Goal: Task Accomplishment & Management: Manage account settings

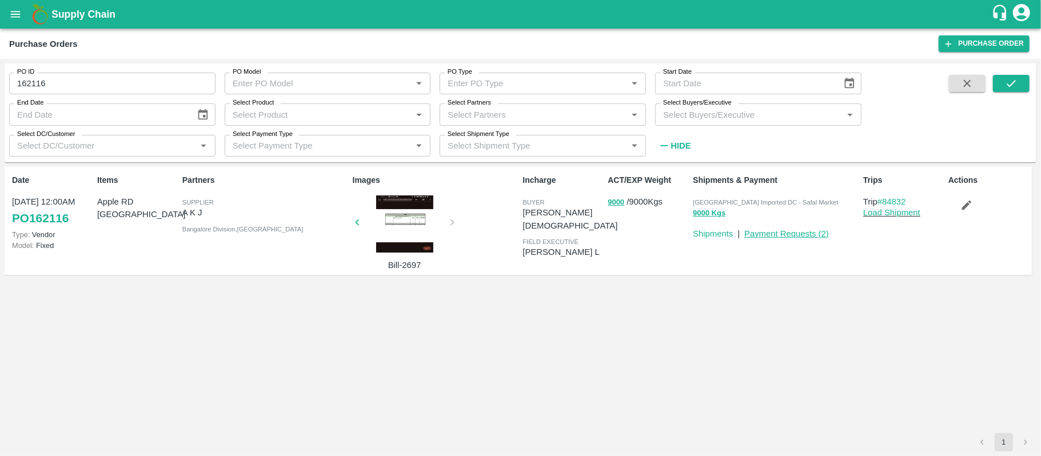
click at [792, 231] on link "Payment Requests ( 2 )" at bounding box center [786, 233] width 85 height 9
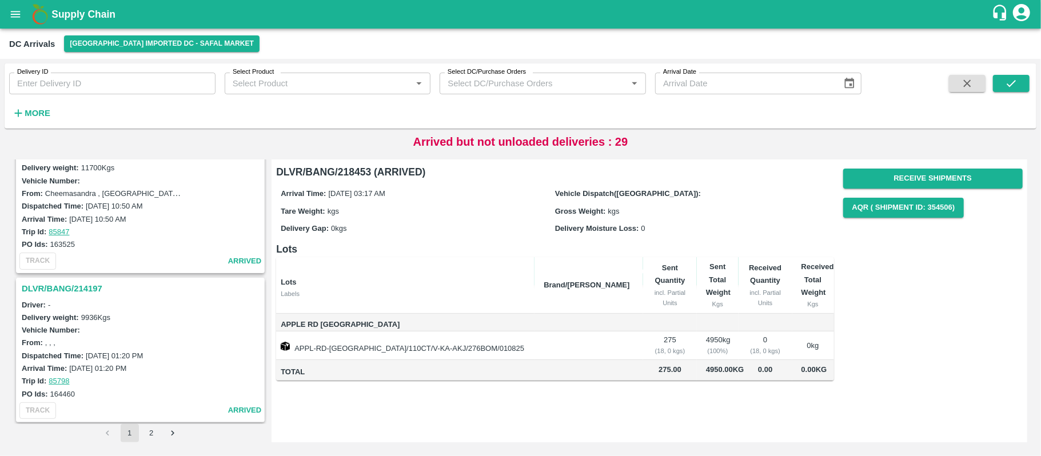
scroll to position [3438, 0]
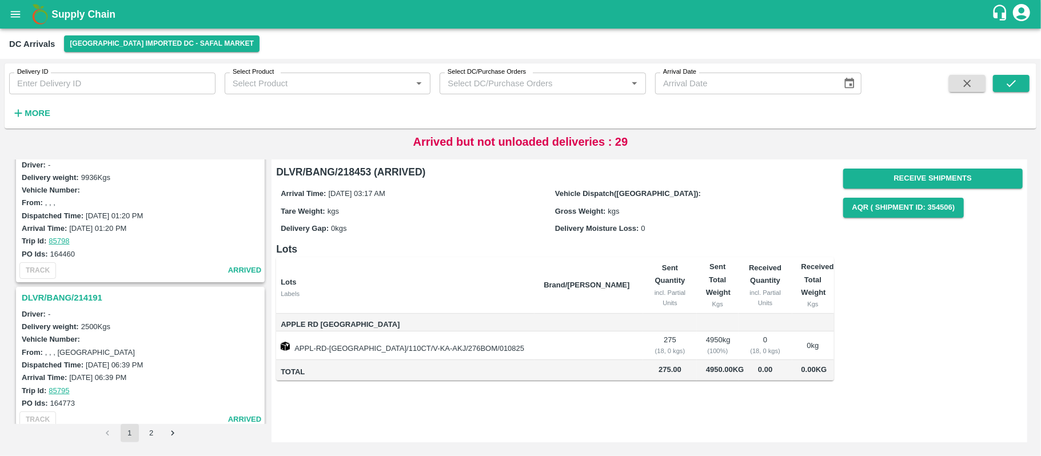
click at [157, 432] on button "2" at bounding box center [151, 433] width 18 height 18
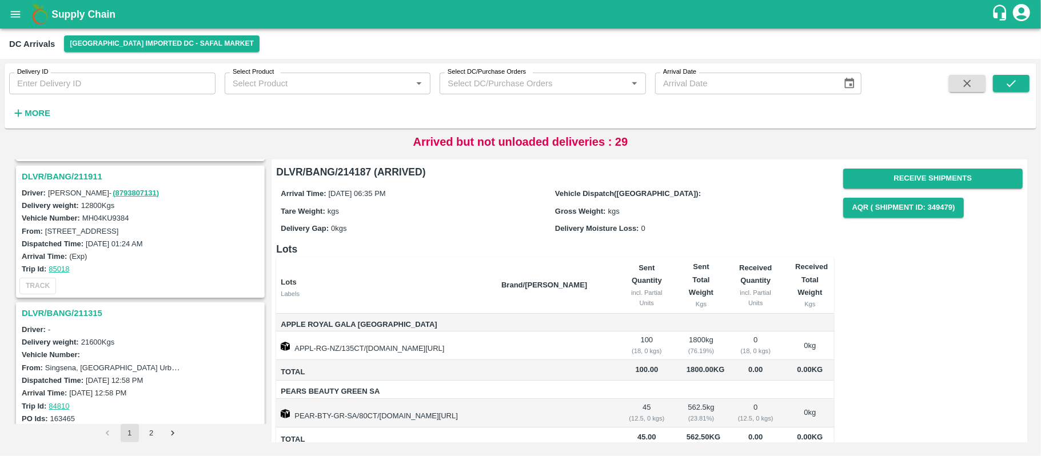
scroll to position [918, 0]
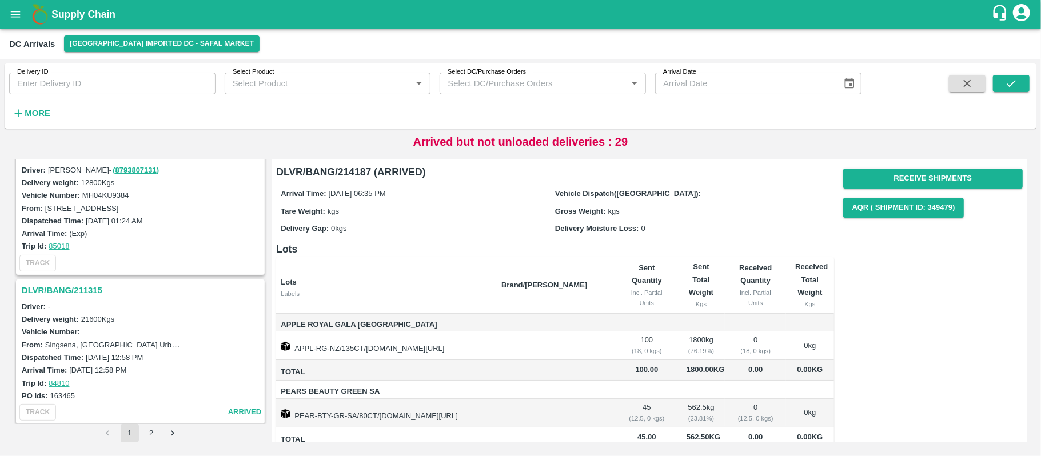
click at [58, 283] on h3 "DLVR/BANG/211315" at bounding box center [142, 290] width 241 height 15
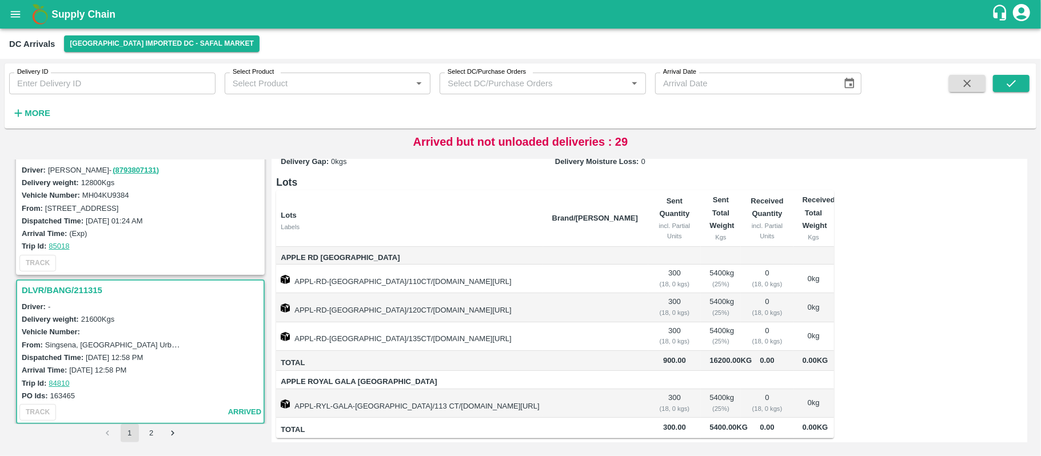
scroll to position [776, 0]
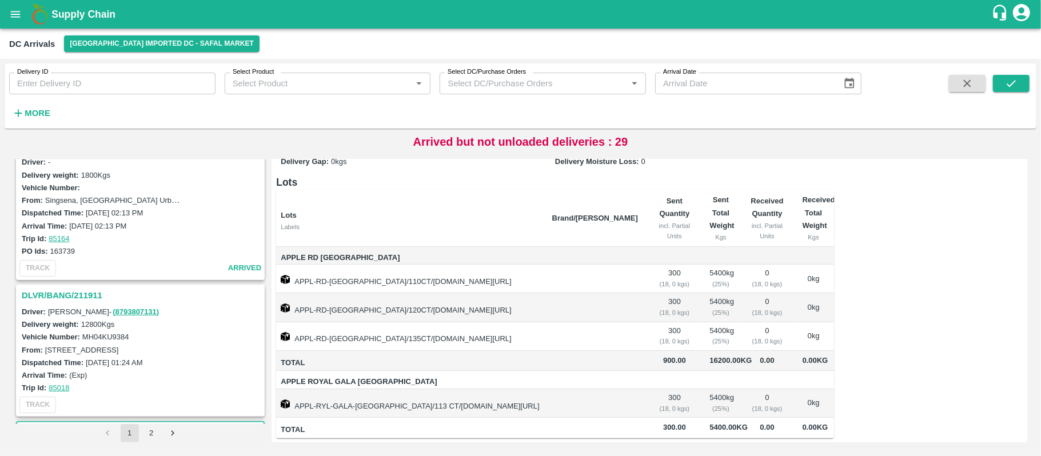
click at [80, 289] on h3 "DLVR/BANG/211911" at bounding box center [142, 295] width 241 height 15
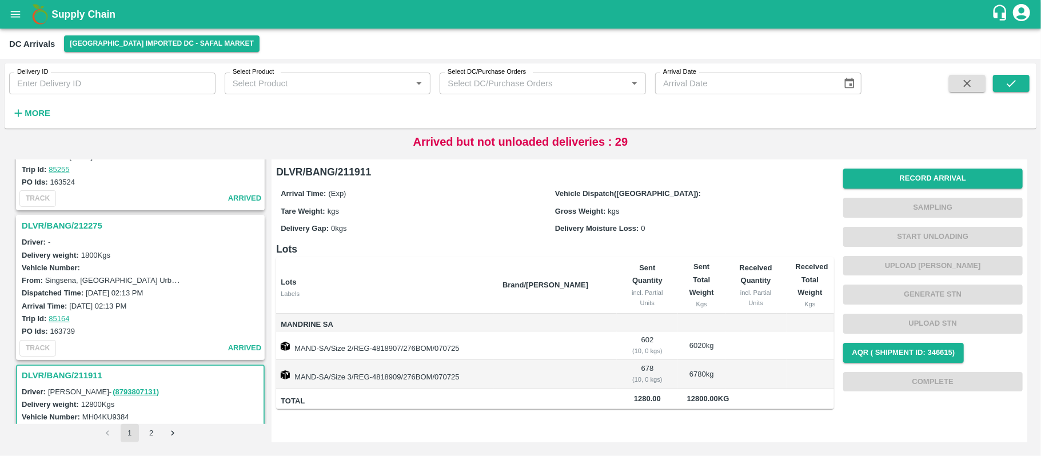
scroll to position [696, 0]
click at [67, 223] on h3 "DLVR/BANG/212275" at bounding box center [142, 226] width 241 height 15
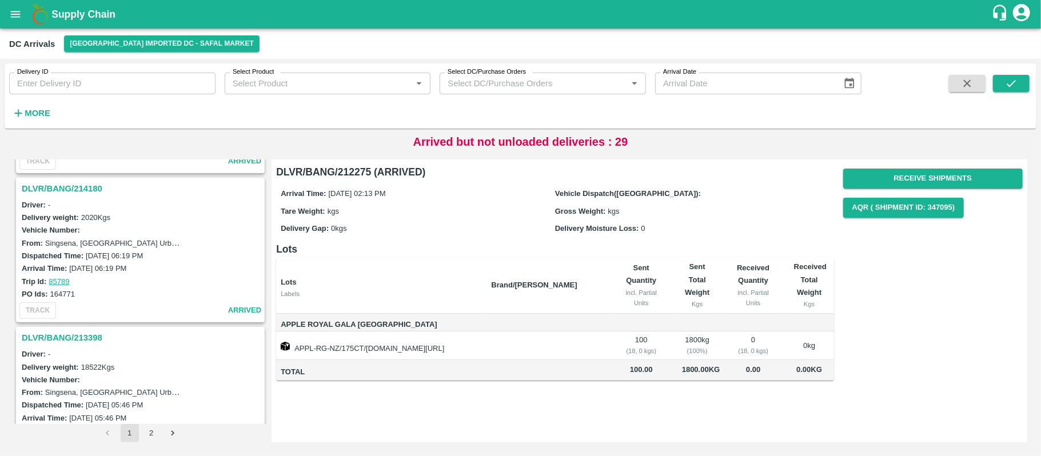
scroll to position [67, 0]
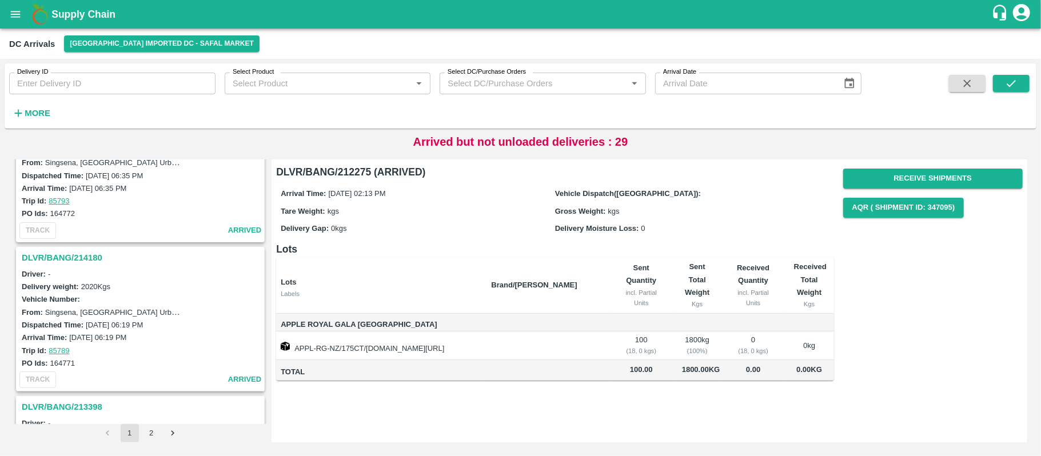
click at [265, 209] on div "DLVR/BANG/214187 Driver: - Delivery weight: 2362.5 Kgs Vehicle Number: From: Si…" at bounding box center [520, 301] width 1023 height 292
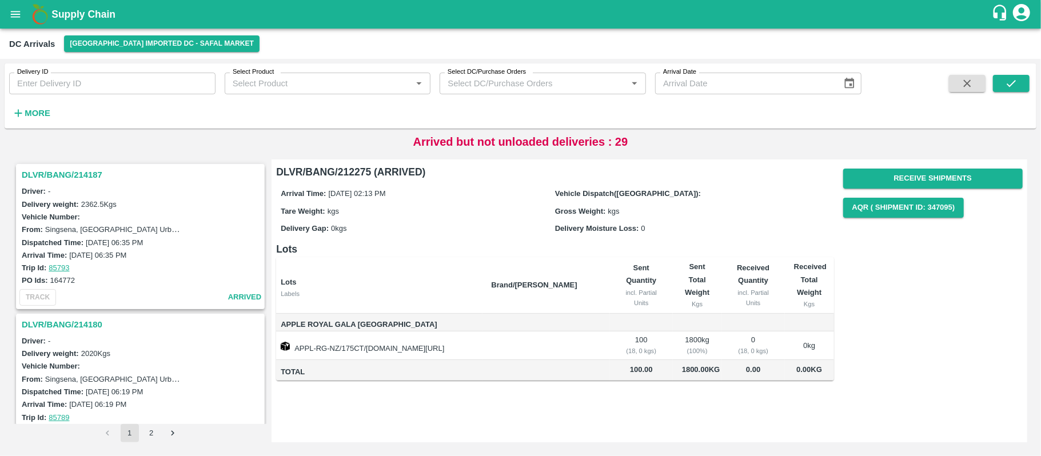
click at [377, 265] on th "Lots Labels" at bounding box center [379, 285] width 206 height 56
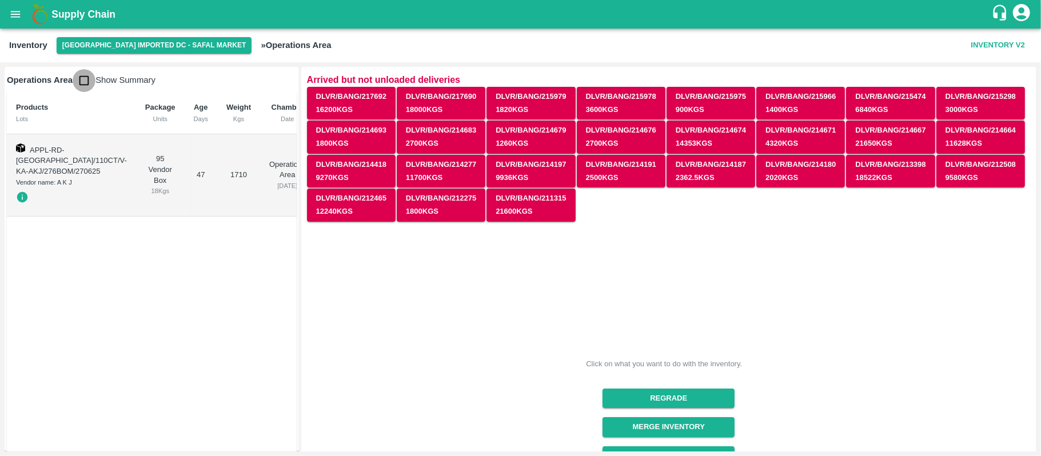
click at [85, 81] on input "checkbox" at bounding box center [84, 80] width 23 height 23
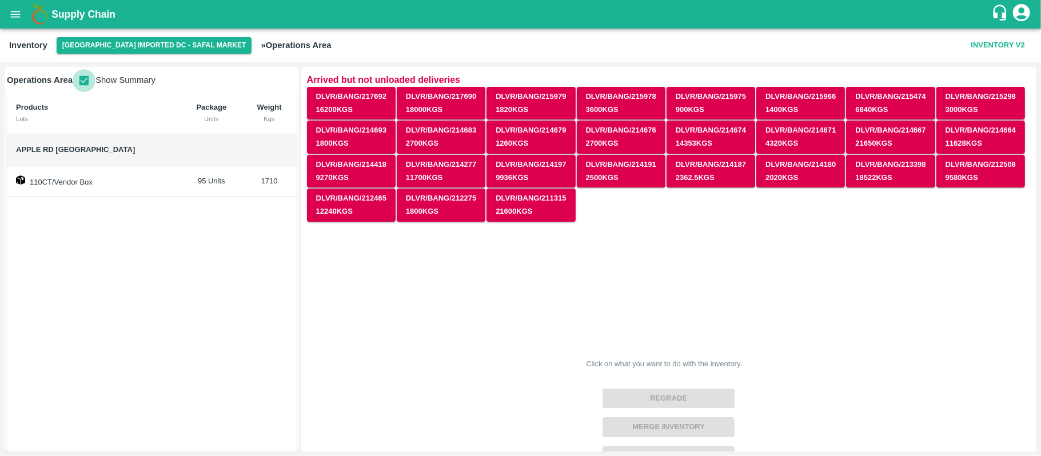
click at [85, 81] on input "checkbox" at bounding box center [84, 80] width 23 height 23
checkbox input "false"
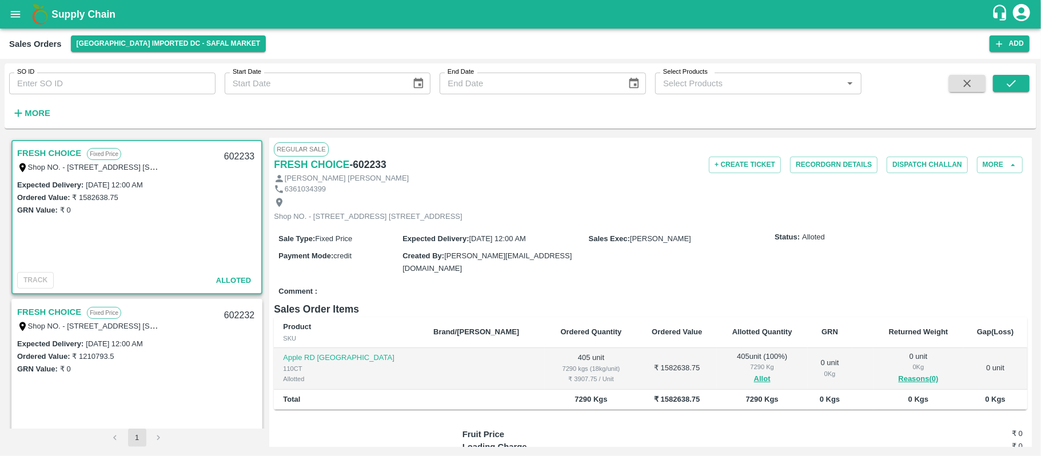
scroll to position [1139, 0]
click at [58, 156] on link "FRESH CHOICE" at bounding box center [49, 153] width 64 height 15
click at [843, 167] on button "Record GRN Details" at bounding box center [833, 165] width 87 height 17
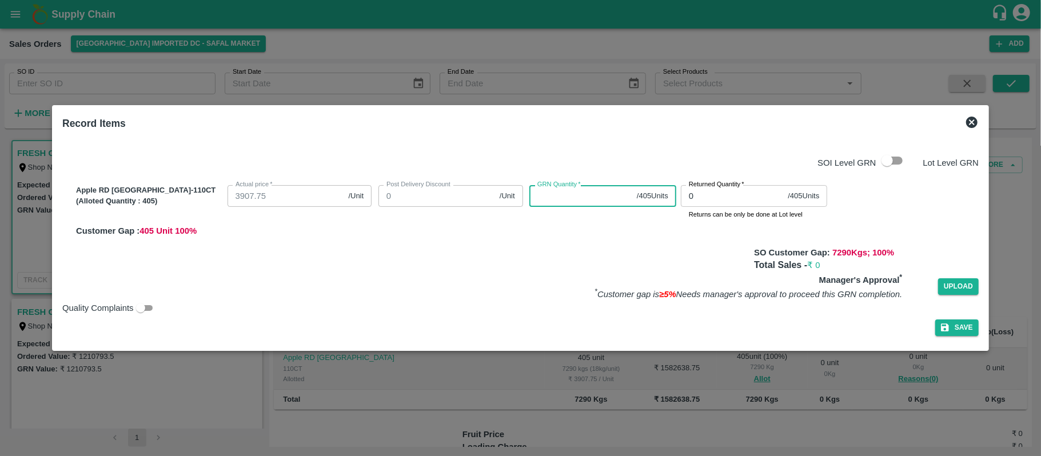
click at [584, 202] on input "GRN Quantity   *" at bounding box center [580, 196] width 103 height 22
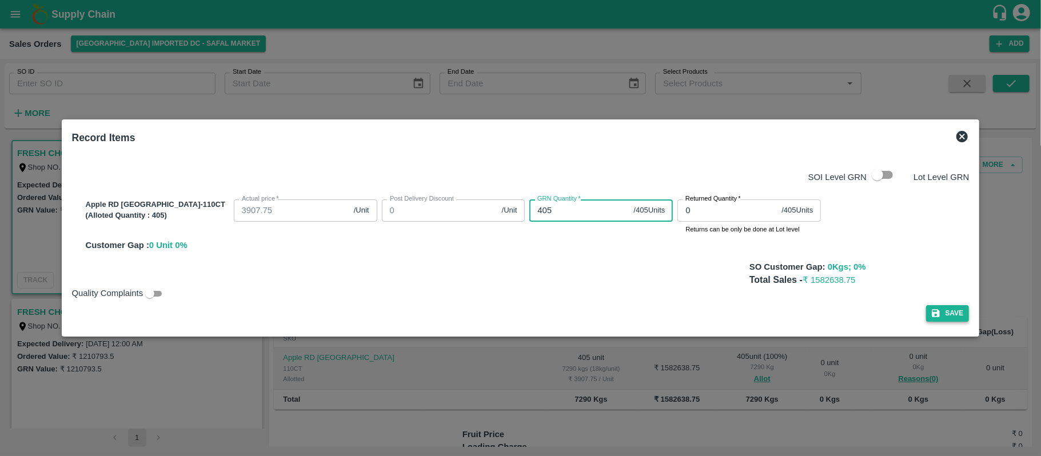
type input "405"
click at [927, 311] on button "Save" at bounding box center [947, 313] width 43 height 17
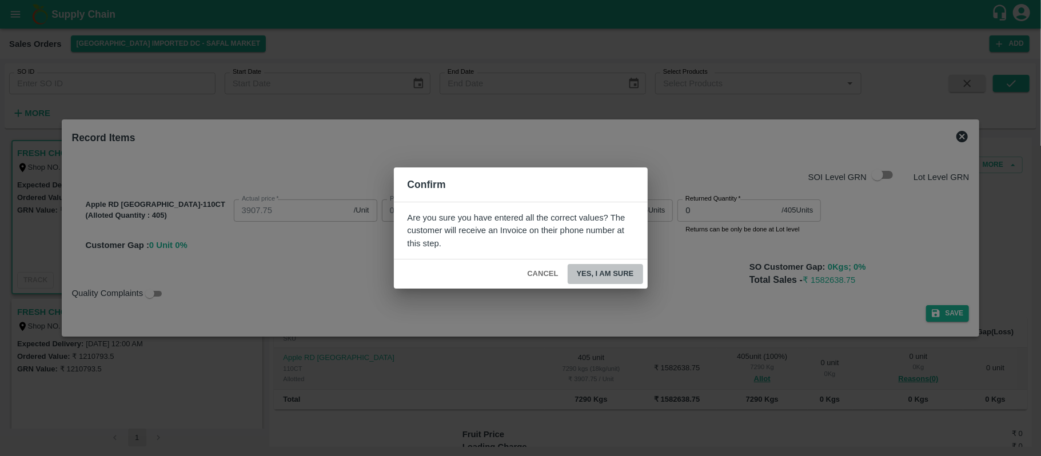
click at [617, 279] on button "Yes, I am sure" at bounding box center [605, 274] width 75 height 20
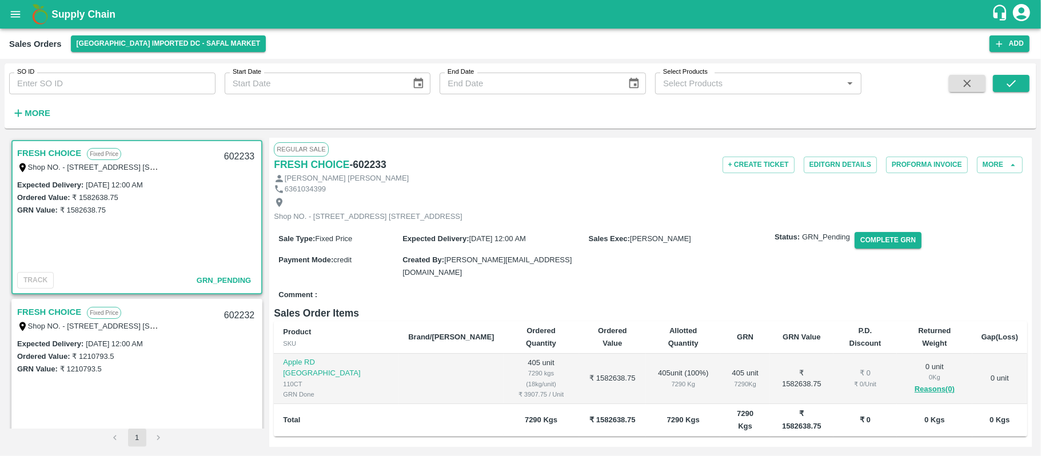
click at [53, 316] on link "FRESH CHOICE" at bounding box center [49, 312] width 64 height 15
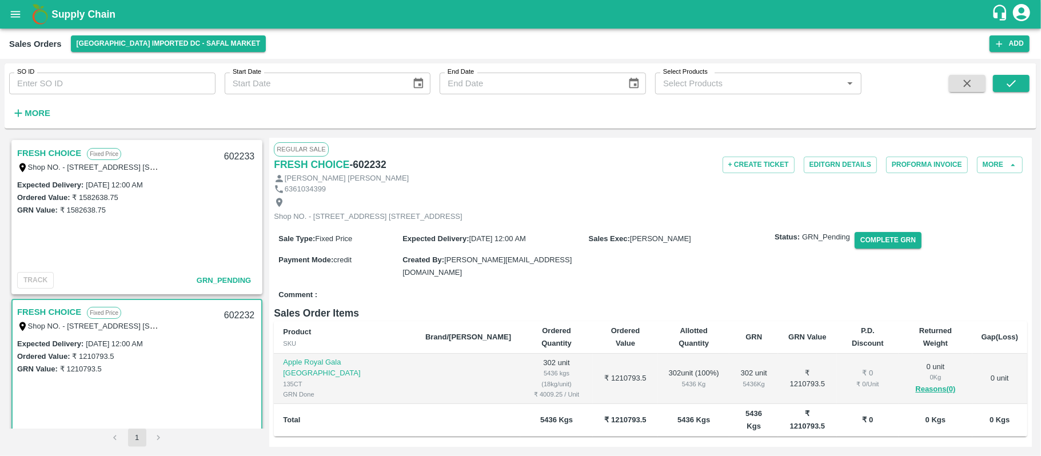
drag, startPoint x: 1031, startPoint y: 174, endPoint x: 1028, endPoint y: 240, distance: 66.4
click at [1028, 240] on div "Regular Sale FRESH CHOICE - 602232 + Create Ticket Edit GRN Details Proforma In…" at bounding box center [650, 292] width 763 height 309
click at [677, 197] on div "Shop NO. - B21, Whitefield Hoskote - , Highway, Safal Market, khajisonenahalli …" at bounding box center [650, 209] width 753 height 30
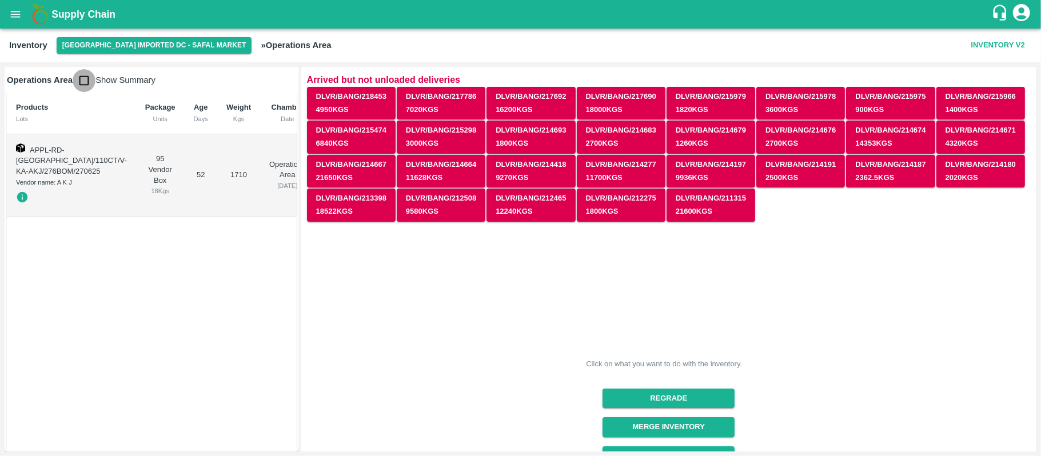
click at [85, 83] on input "checkbox" at bounding box center [84, 80] width 23 height 23
checkbox input "true"
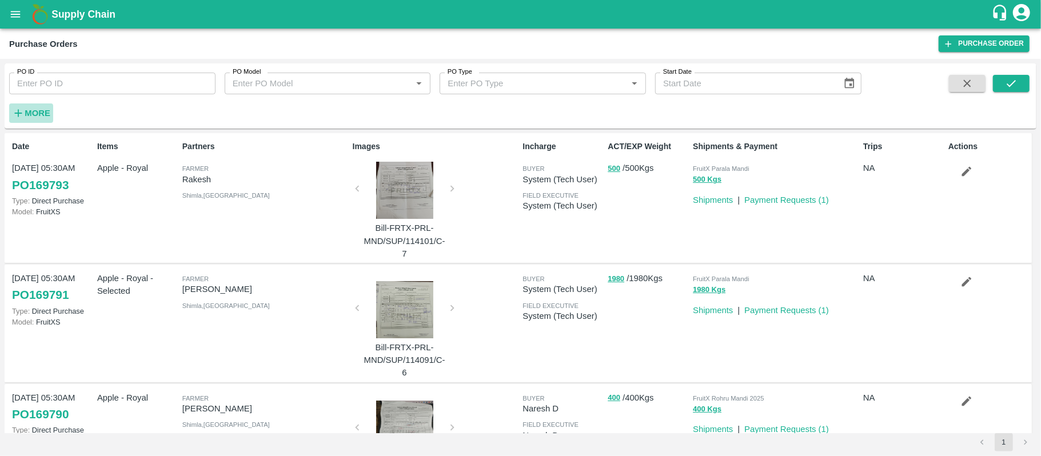
click at [33, 109] on strong "More" at bounding box center [38, 113] width 26 height 9
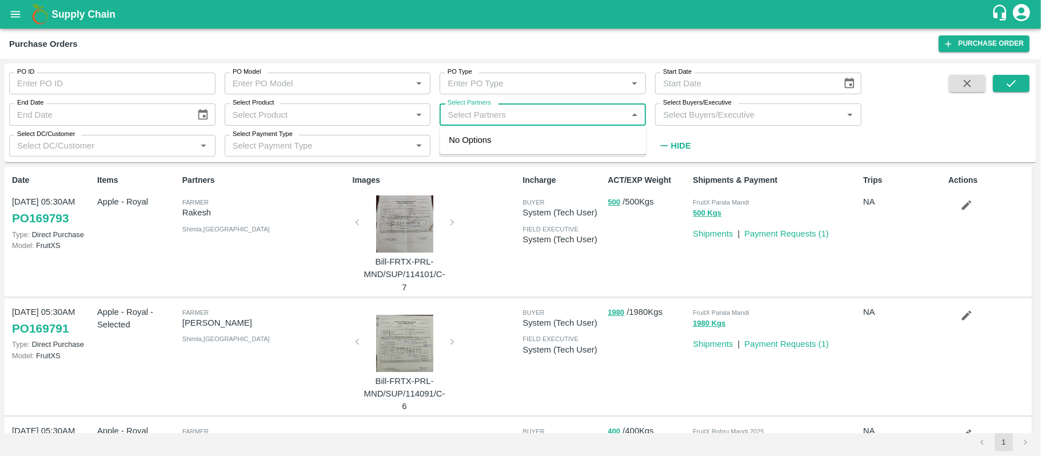
click at [495, 122] on input "Select Partners" at bounding box center [533, 114] width 181 height 15
type input "a k j"
click at [492, 134] on div "A K J-Huskur, Bangalore Urban-9900888887" at bounding box center [559, 153] width 156 height 38
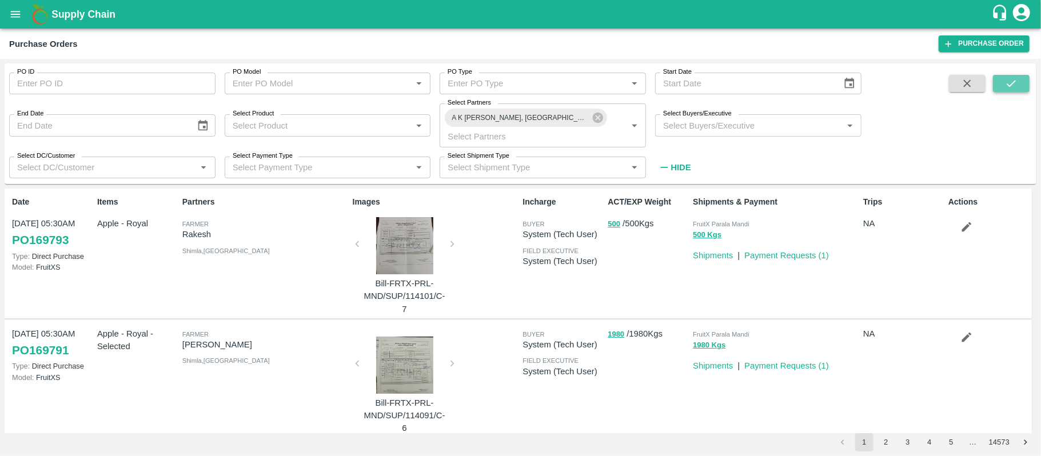
click at [1020, 85] on button "submit" at bounding box center [1011, 83] width 37 height 17
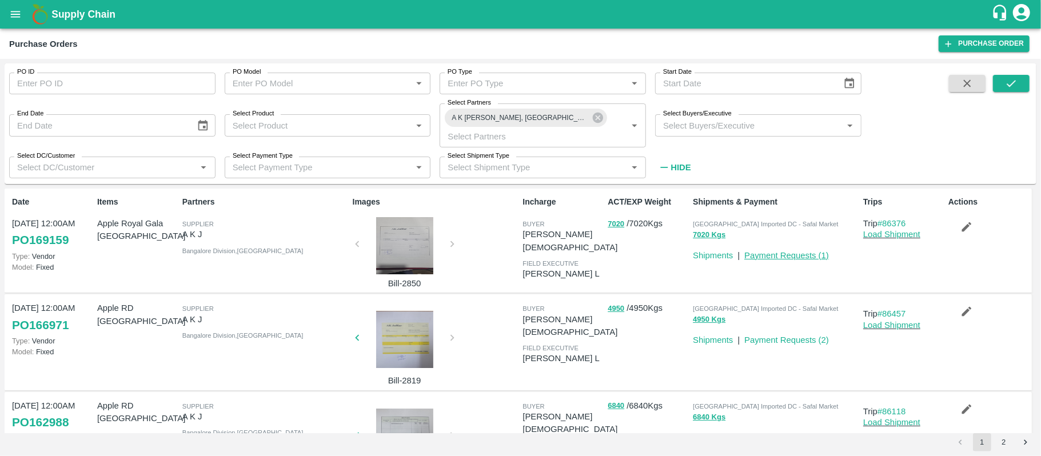
click at [800, 259] on link "Payment Requests ( 1 )" at bounding box center [786, 255] width 85 height 9
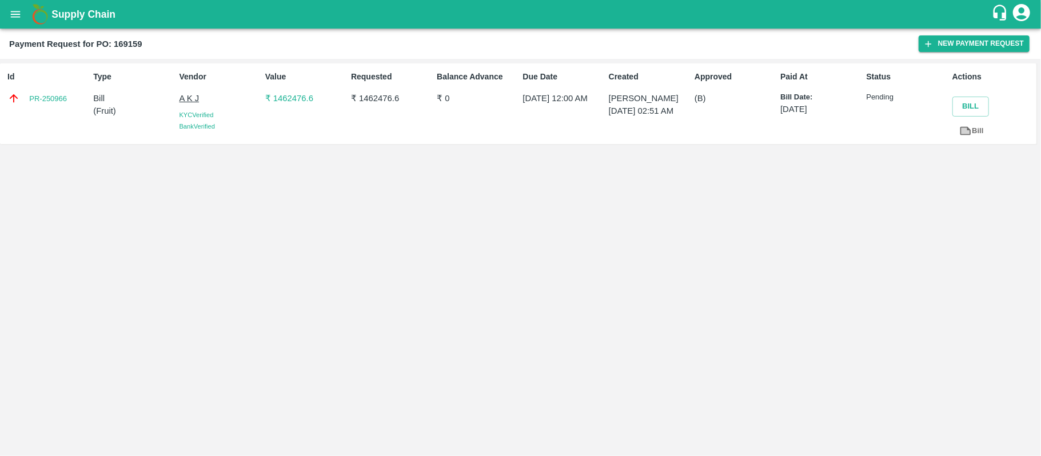
click at [11, 8] on icon "open drawer" at bounding box center [15, 14] width 13 height 13
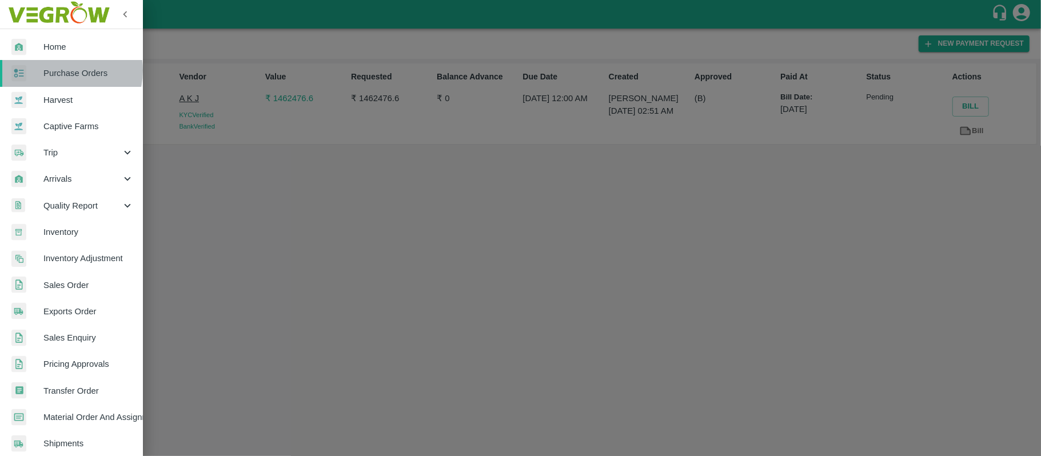
click at [69, 71] on span "Purchase Orders" at bounding box center [88, 73] width 90 height 13
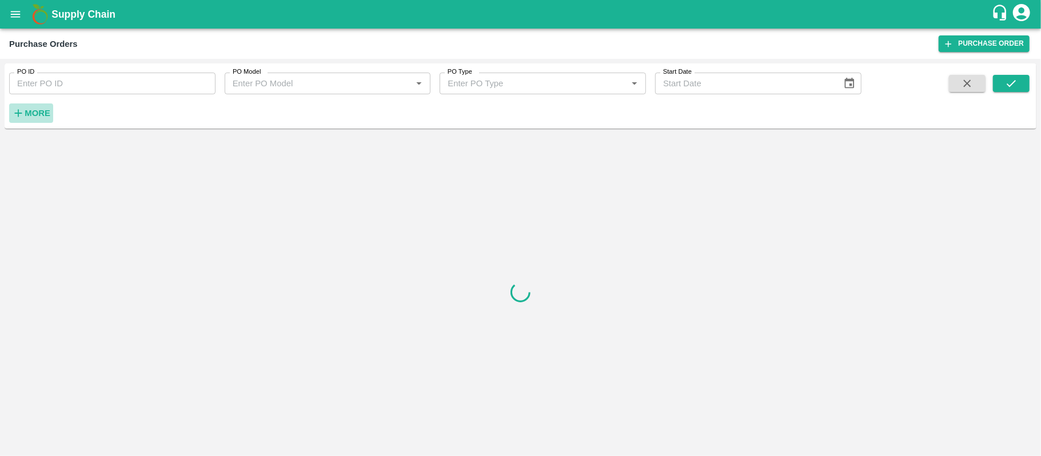
click at [42, 110] on strong "More" at bounding box center [38, 113] width 26 height 9
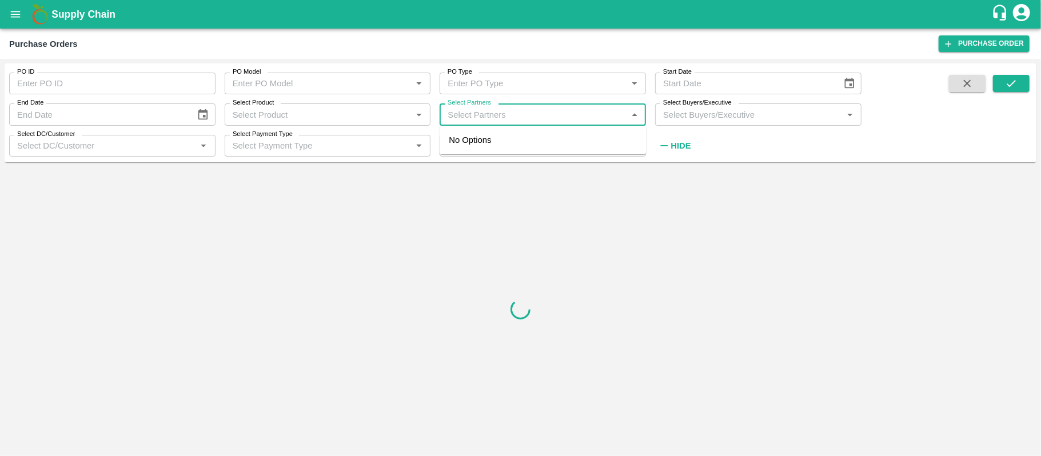
click at [531, 119] on input "Select Partners" at bounding box center [533, 114] width 181 height 15
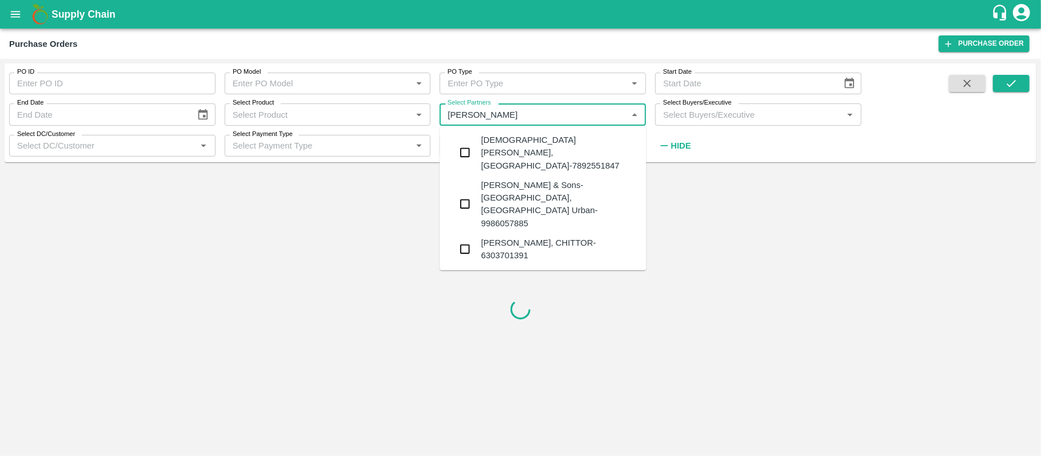
type input "mohammed sami"
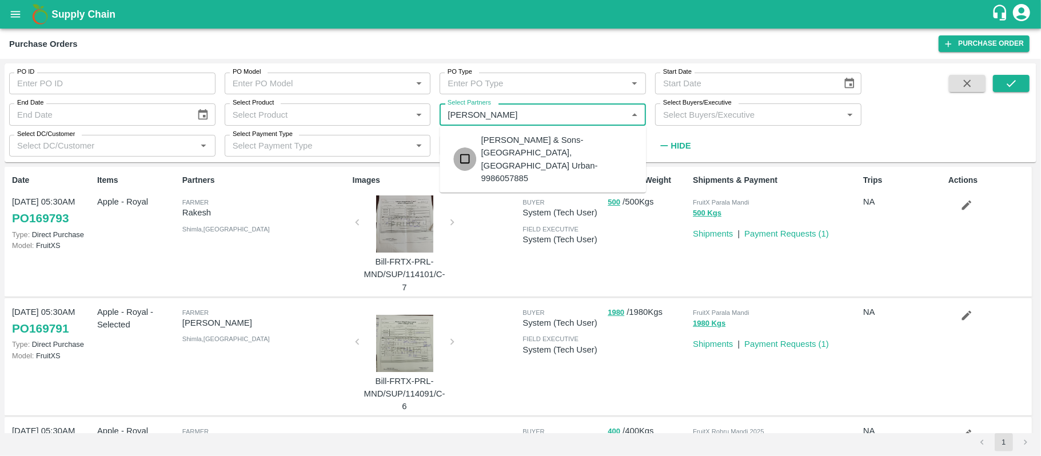
click at [464, 147] on input "checkbox" at bounding box center [464, 158] width 23 height 23
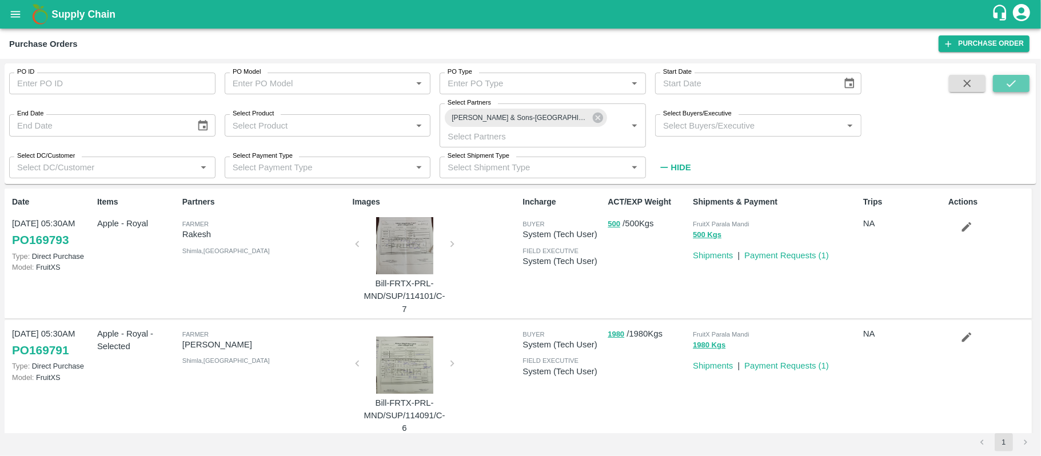
click at [1006, 87] on icon "submit" at bounding box center [1011, 83] width 13 height 13
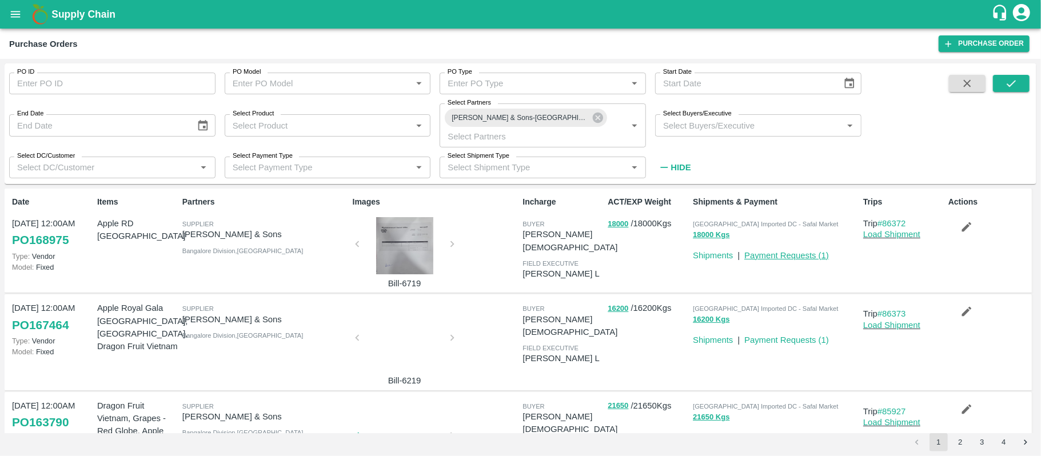
click at [784, 258] on link "Payment Requests ( 1 )" at bounding box center [786, 255] width 85 height 9
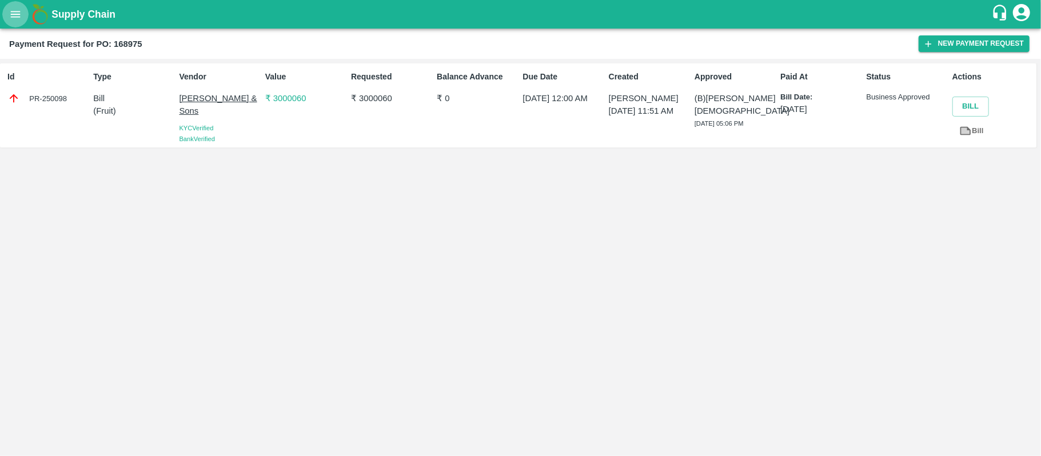
click at [11, 14] on icon "open drawer" at bounding box center [16, 14] width 10 height 6
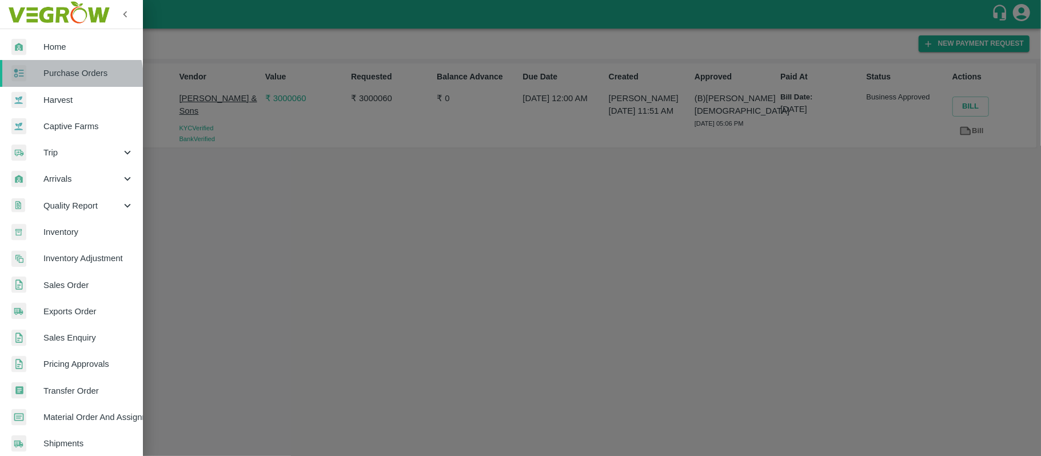
click at [63, 78] on span "Purchase Orders" at bounding box center [88, 73] width 90 height 13
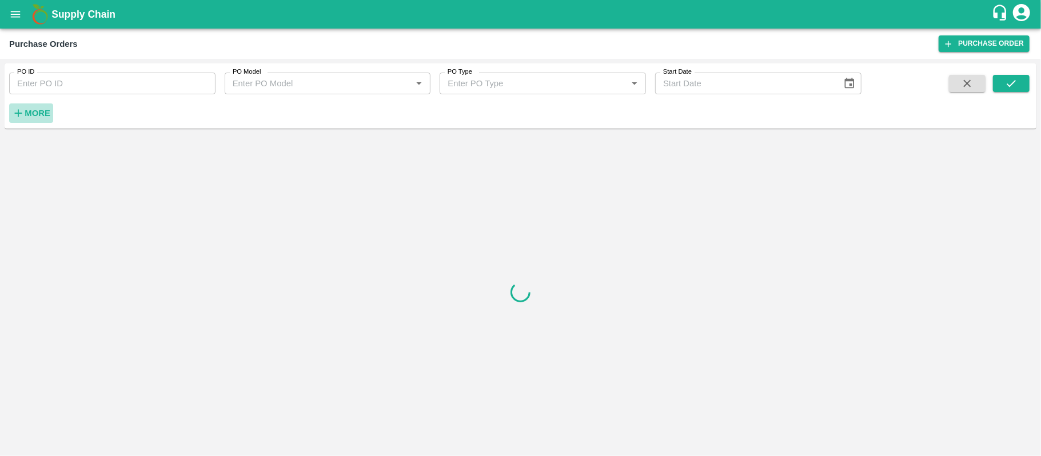
click at [29, 113] on strong "More" at bounding box center [38, 113] width 26 height 9
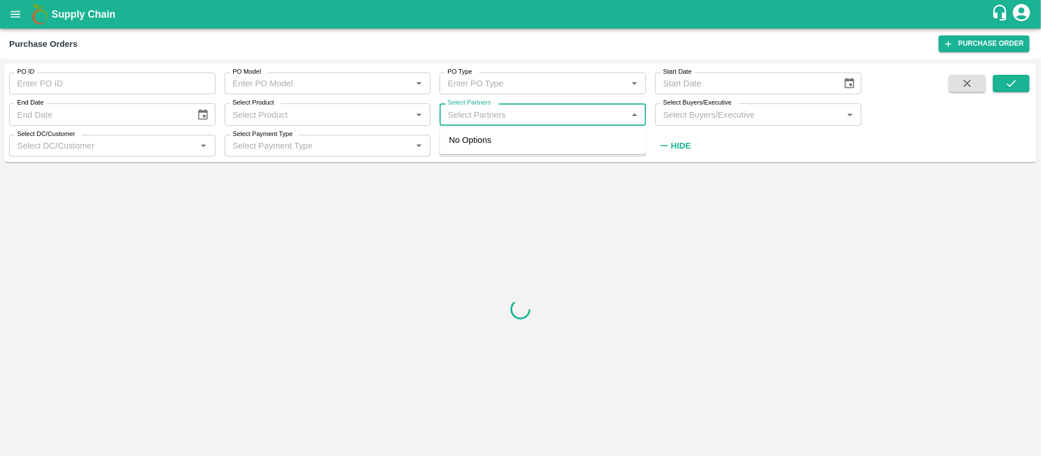
click at [501, 110] on input "Select Partners" at bounding box center [533, 114] width 181 height 15
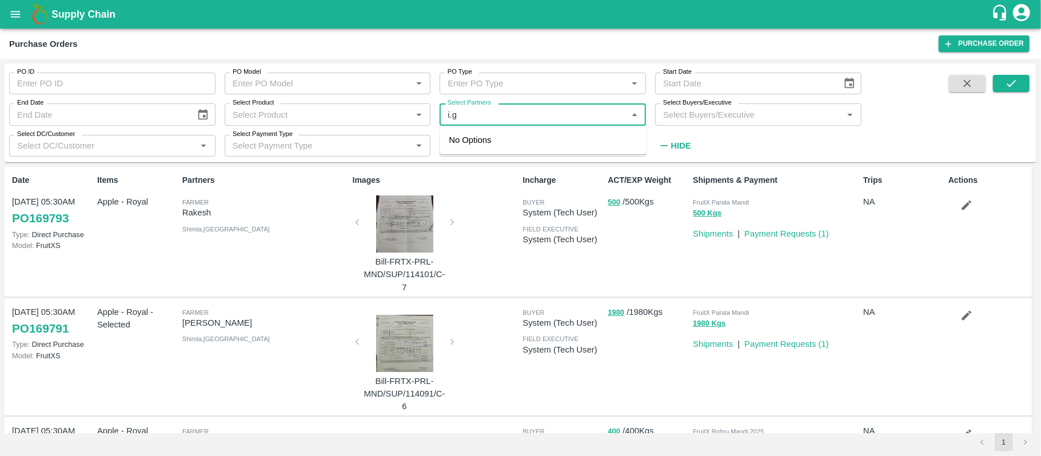
type input "i.g."
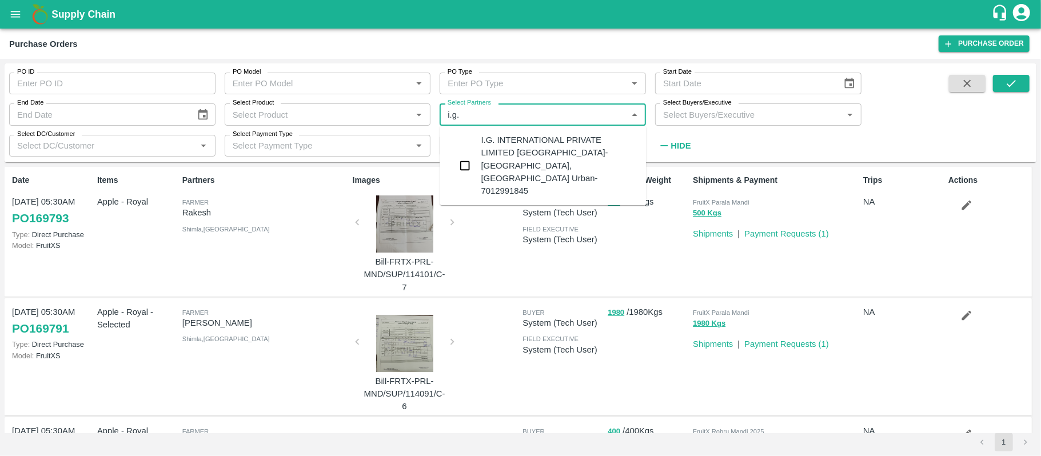
click at [498, 152] on div "I.G. INTERNATIONAL PRIVATE LIMITED [GEOGRAPHIC_DATA]-[GEOGRAPHIC_DATA], [GEOGRA…" at bounding box center [559, 165] width 156 height 63
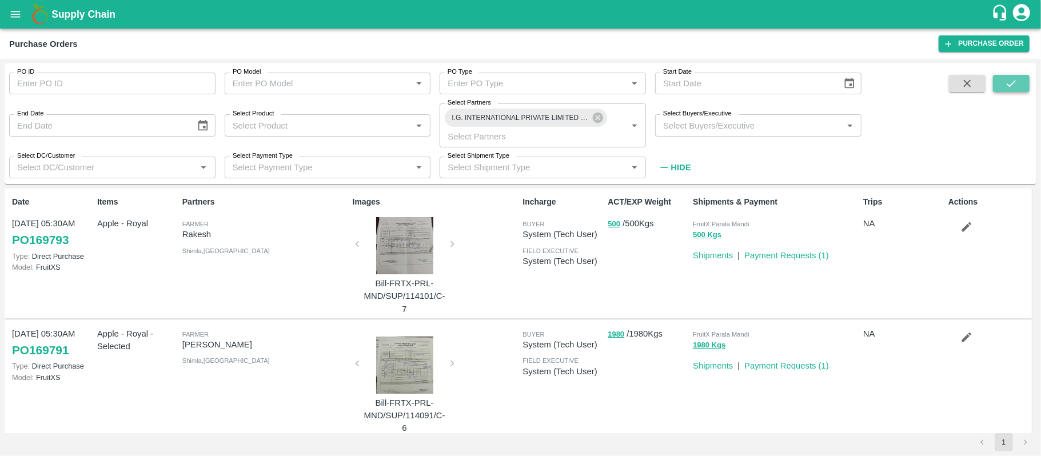
click at [1024, 85] on button "submit" at bounding box center [1011, 83] width 37 height 17
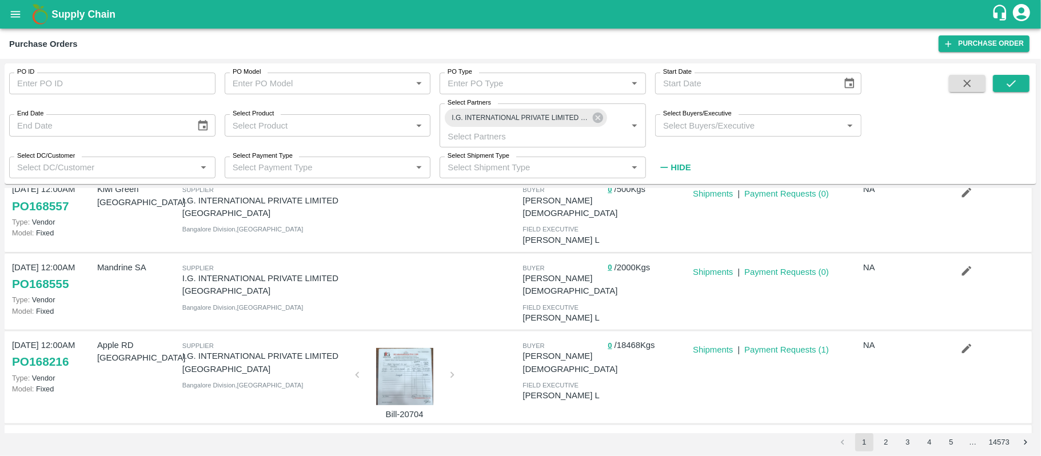
scroll to position [269, 0]
click at [394, 348] on div at bounding box center [405, 376] width 86 height 57
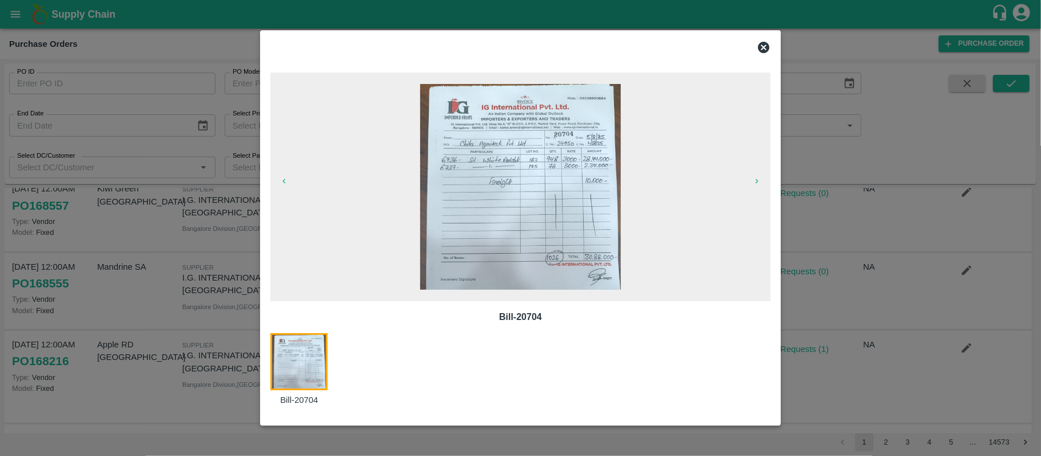
click at [764, 45] on icon at bounding box center [763, 47] width 11 height 11
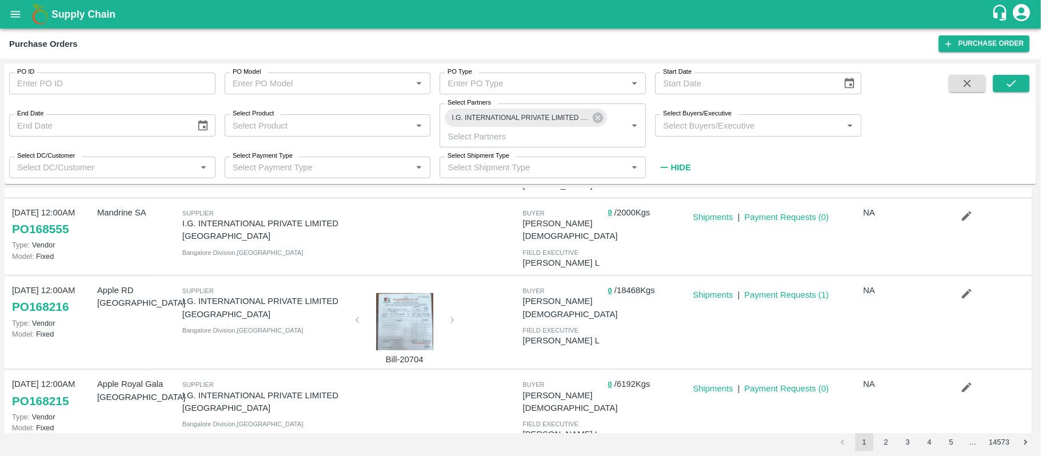
scroll to position [324, 0]
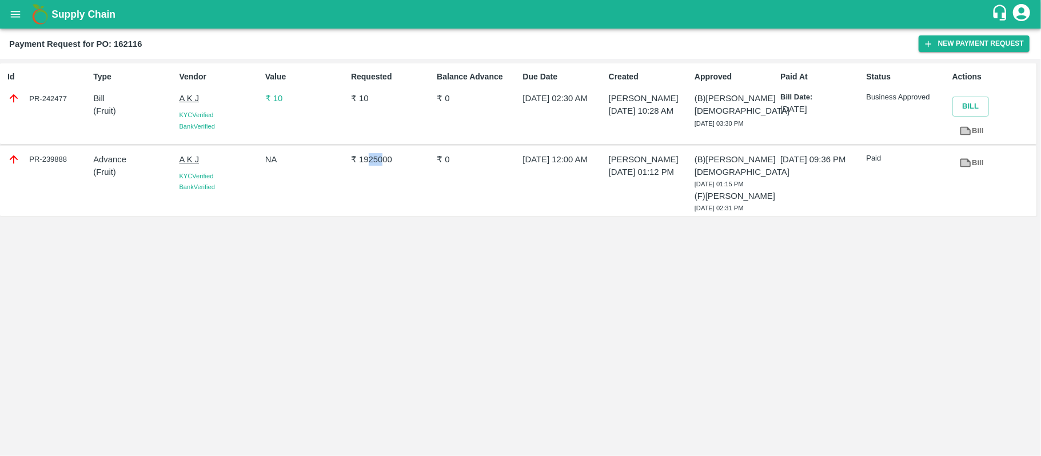
drag, startPoint x: 368, startPoint y: 158, endPoint x: 374, endPoint y: 154, distance: 7.0
click at [374, 154] on p "₹ 1925000" at bounding box center [391, 159] width 81 height 13
drag, startPoint x: 357, startPoint y: 156, endPoint x: 435, endPoint y: 173, distance: 80.0
click at [435, 173] on div "PR-239888 Advance ( Fruit ) A K J KYC Verified Bank Verified NA ₹ 1925000 ₹ 0 […" at bounding box center [518, 181] width 1036 height 71
click at [435, 173] on div "₹ 0" at bounding box center [475, 181] width 86 height 65
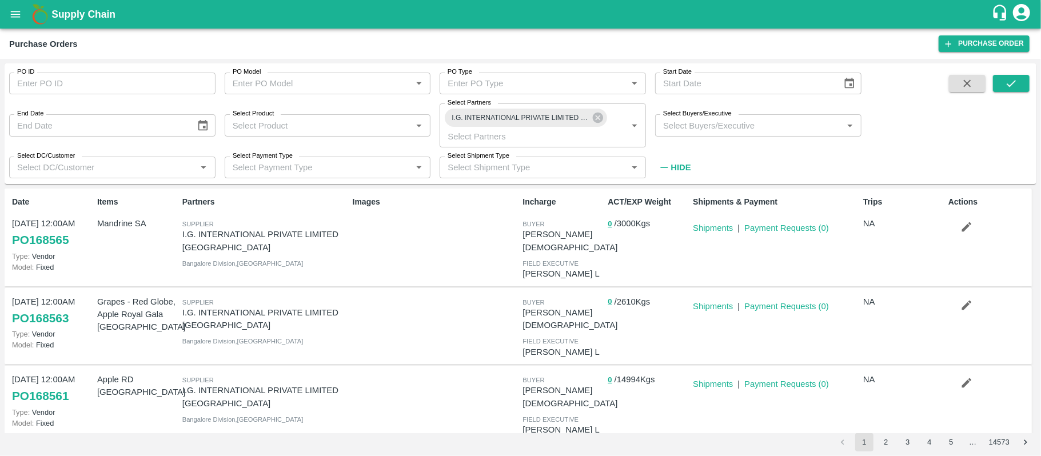
scroll to position [324, 0]
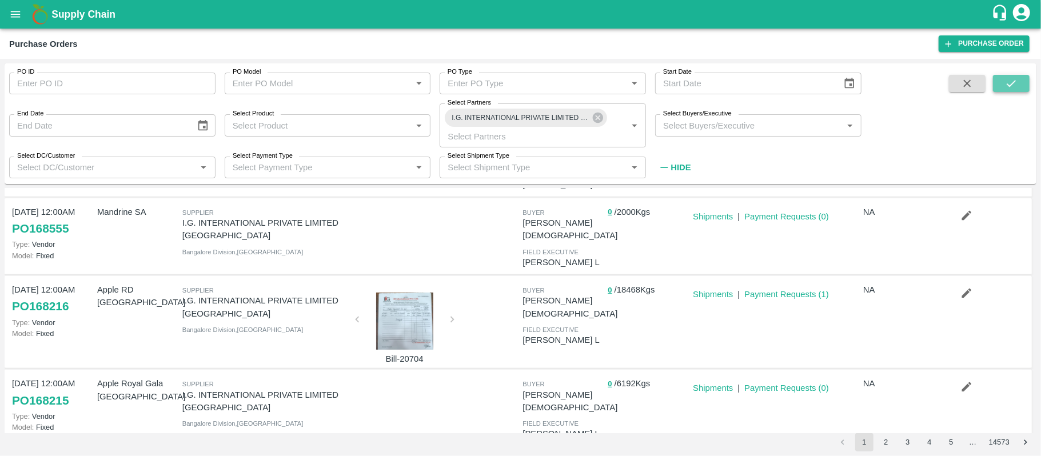
click at [1017, 81] on icon "submit" at bounding box center [1011, 83] width 13 height 13
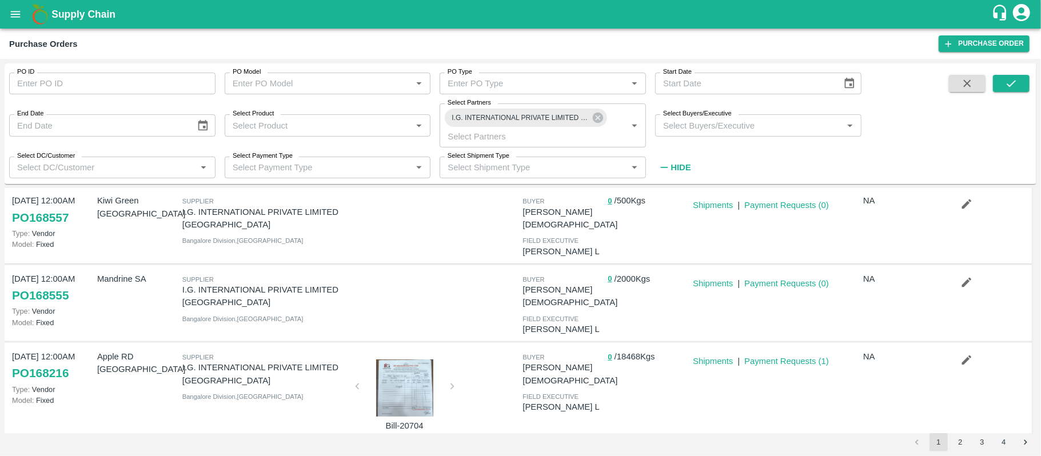
scroll to position [273, 0]
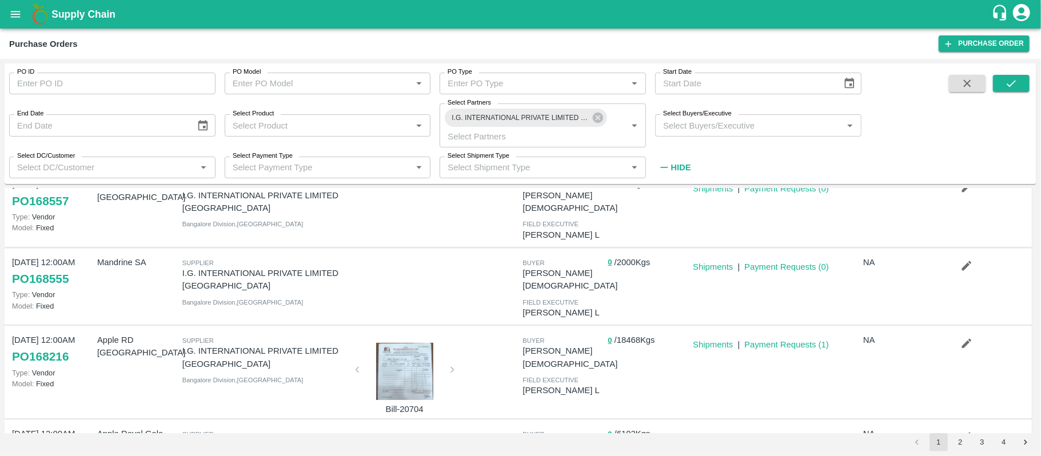
click at [399, 343] on div at bounding box center [405, 371] width 86 height 57
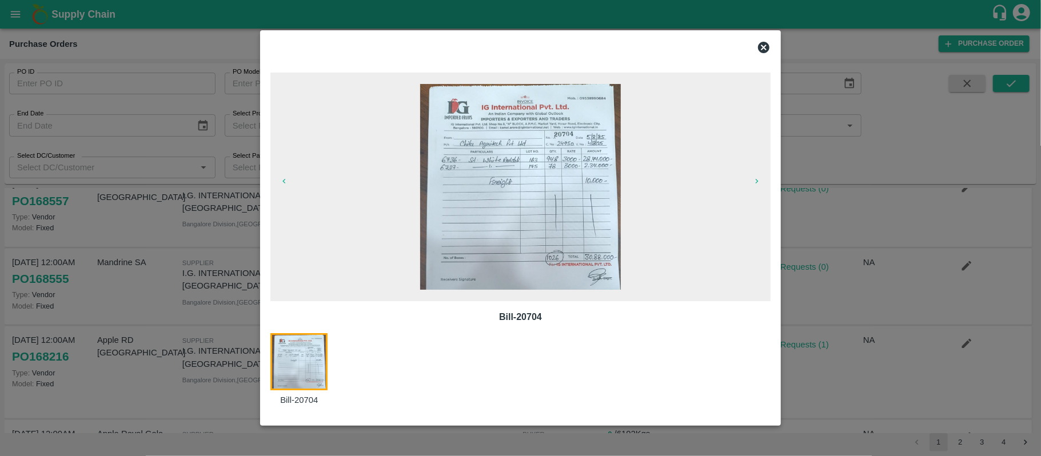
click at [769, 46] on icon at bounding box center [763, 47] width 11 height 11
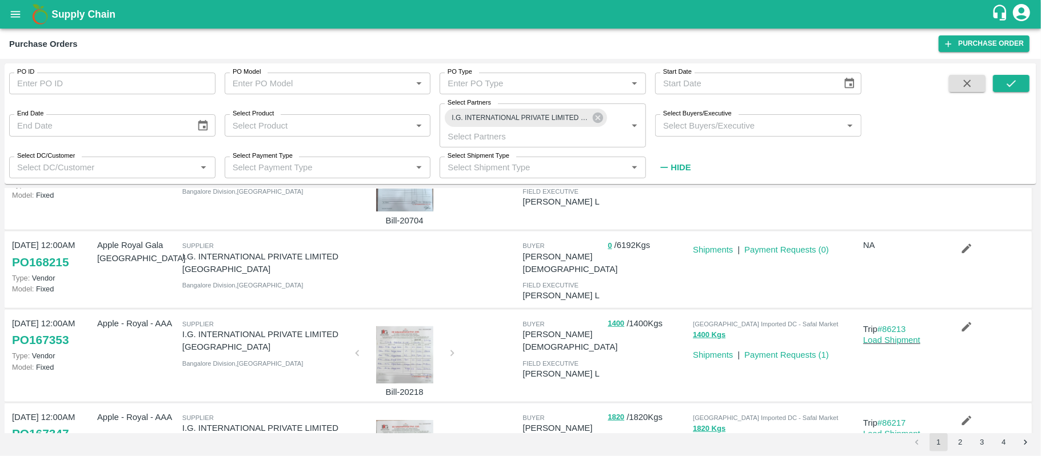
scroll to position [462, 0]
